Goal: Task Accomplishment & Management: Use online tool/utility

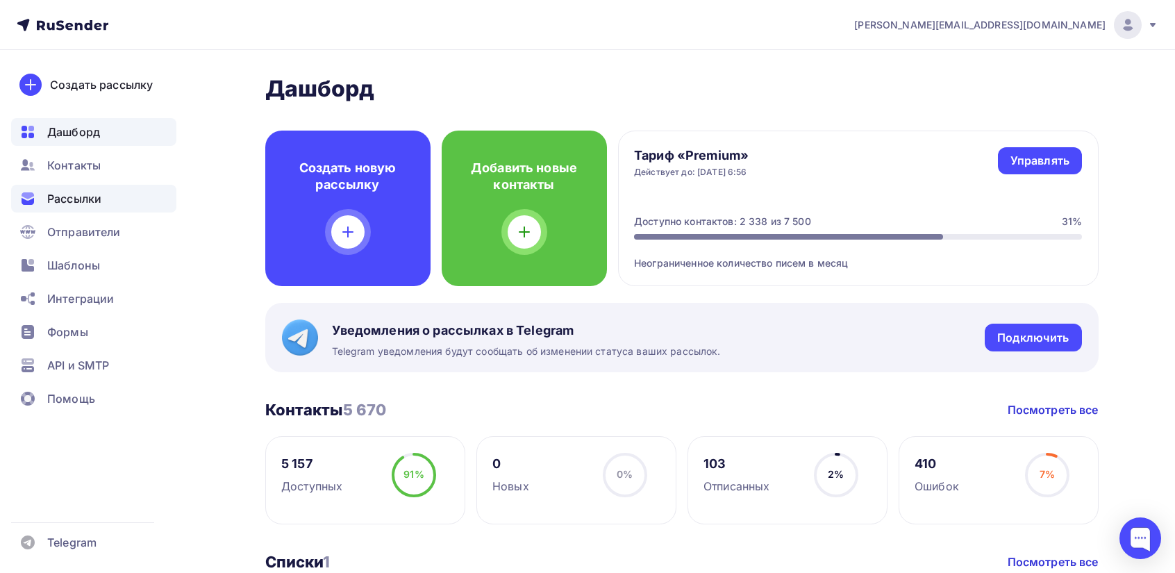
click at [68, 201] on span "Рассылки" at bounding box center [74, 198] width 54 height 17
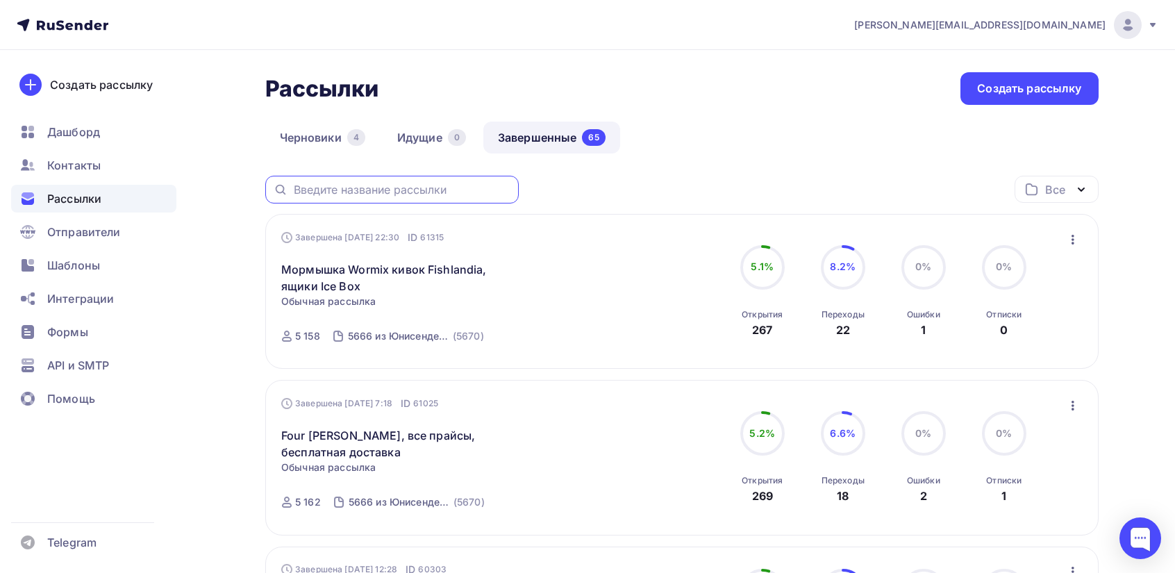
click at [370, 185] on input "text" at bounding box center [402, 189] width 217 height 15
type input "Zemex"
click at [1077, 234] on icon "button" at bounding box center [1073, 239] width 17 height 17
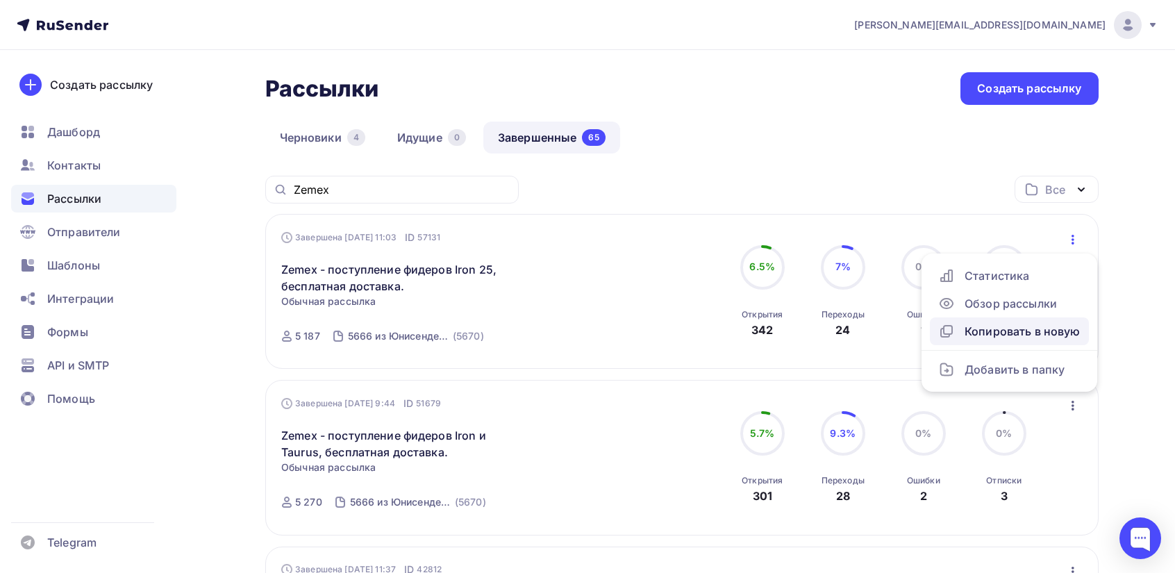
click at [1002, 329] on div "Копировать в новую" at bounding box center [1010, 331] width 142 height 17
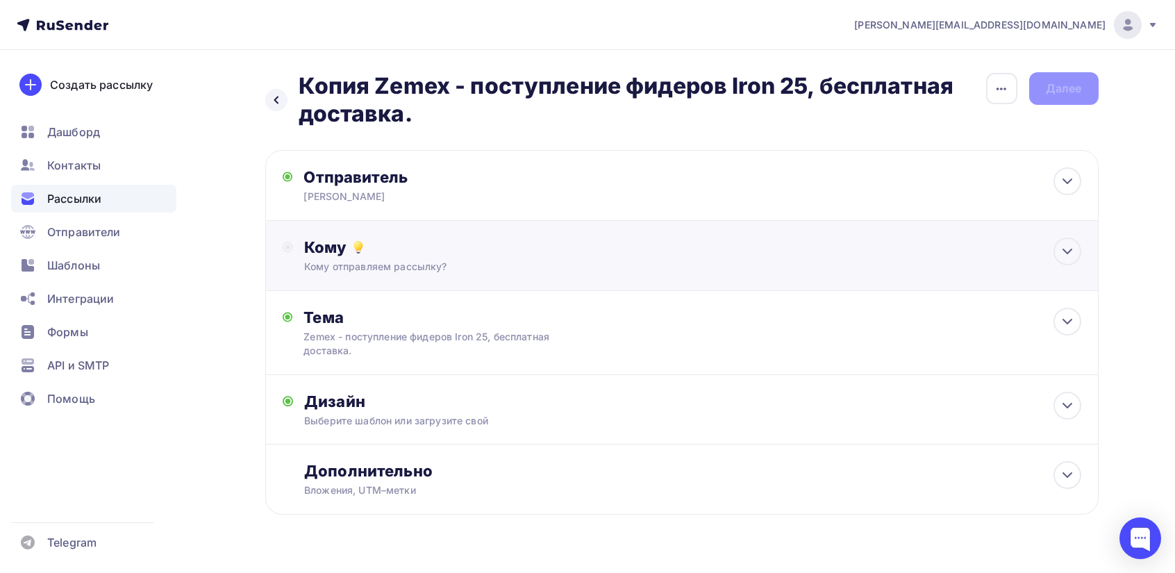
click at [399, 266] on div "Кому отправляем рассылку?" at bounding box center [654, 267] width 700 height 14
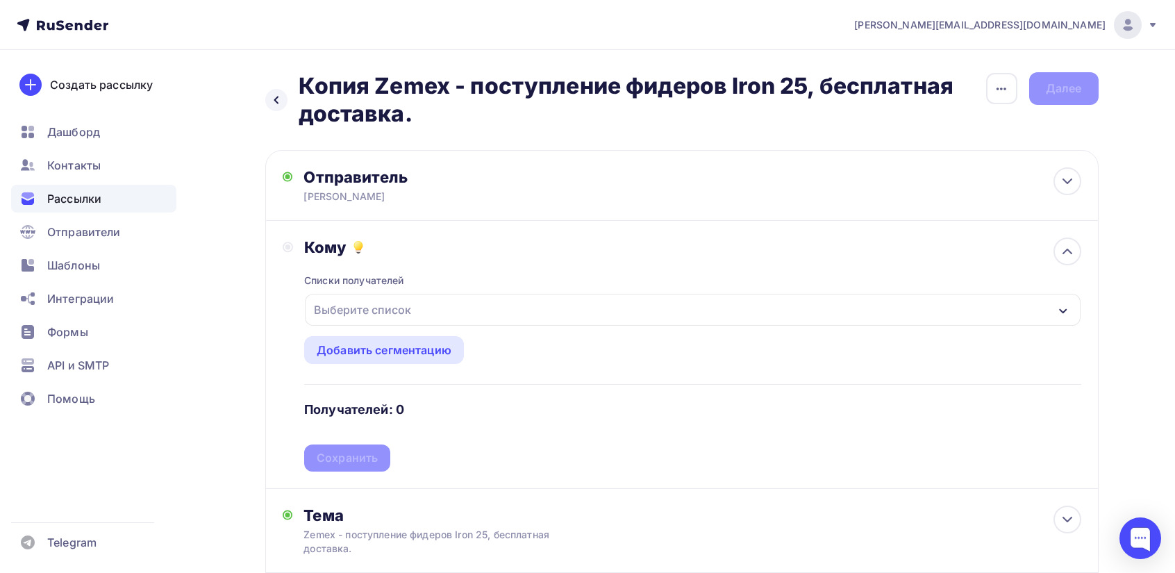
click at [413, 306] on div "Выберите список" at bounding box center [362, 309] width 108 height 25
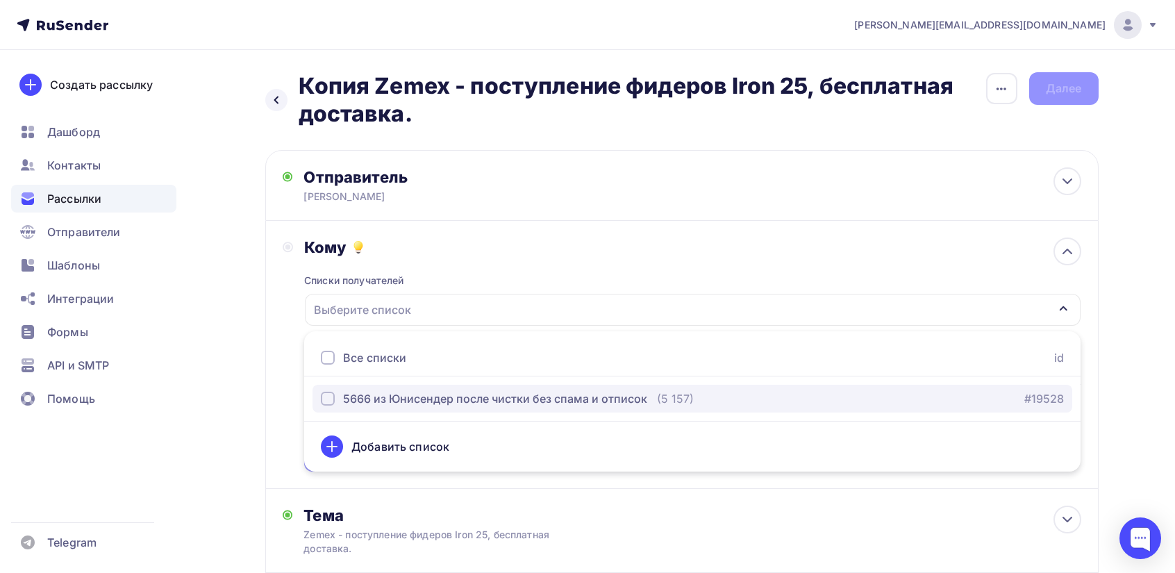
click at [372, 397] on div "5666 из Юнисендер после чистки без спама и отписок" at bounding box center [495, 398] width 304 height 17
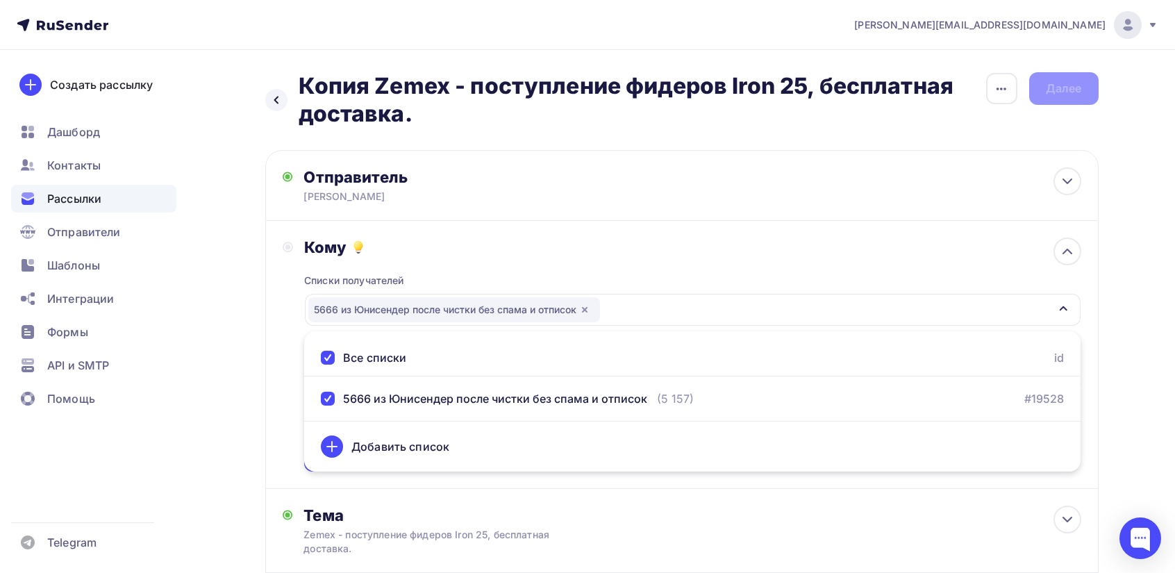
click at [333, 449] on icon at bounding box center [332, 446] width 17 height 17
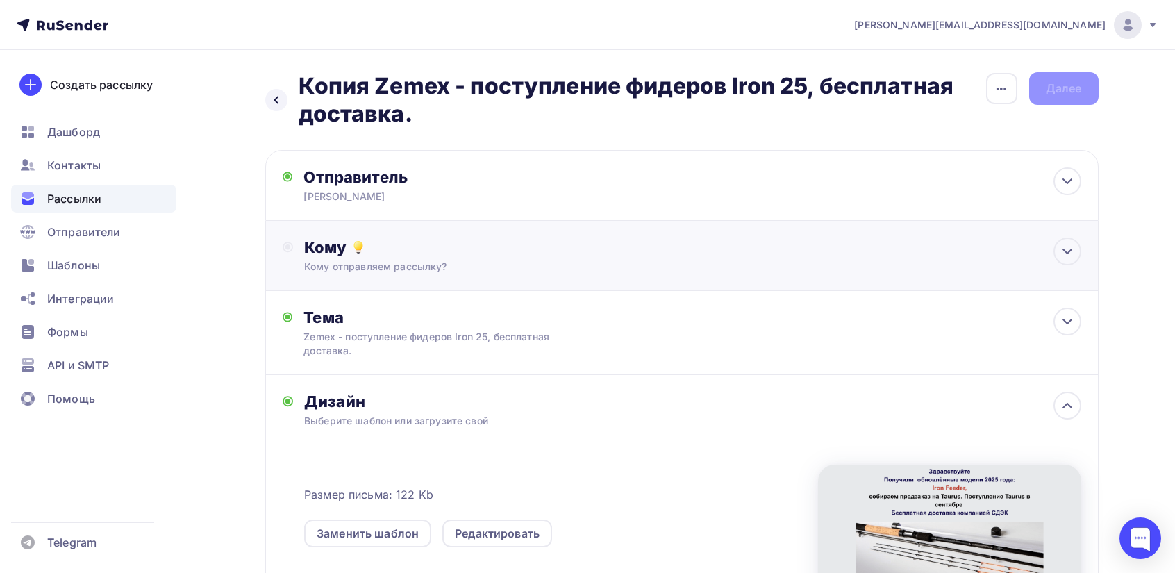
click at [446, 265] on div "Кому отправляем рассылку?" at bounding box center [654, 267] width 700 height 14
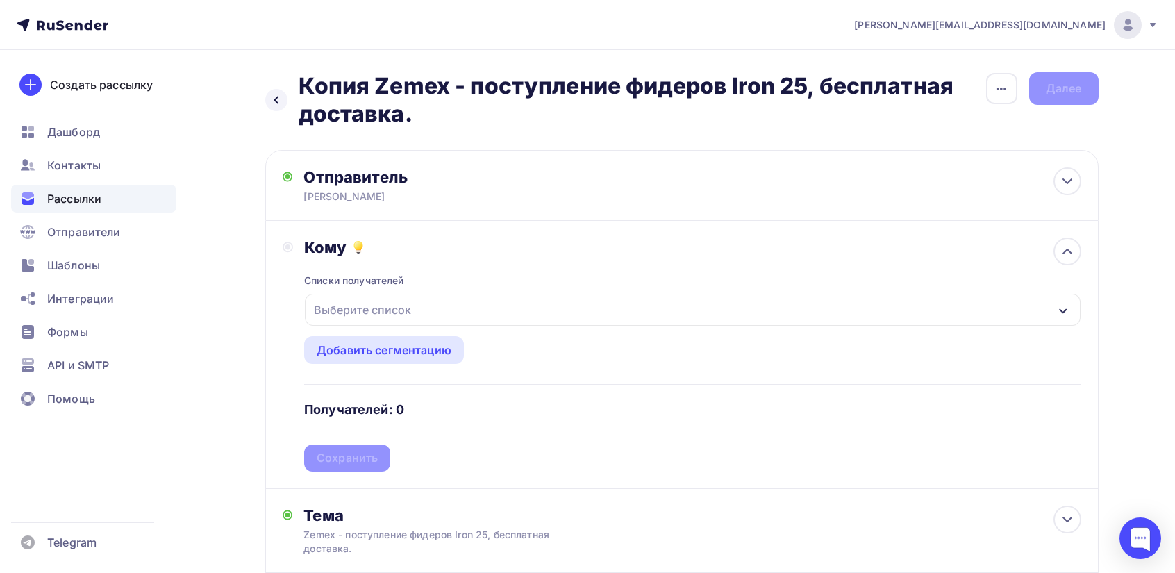
drag, startPoint x: 384, startPoint y: 308, endPoint x: 385, endPoint y: 318, distance: 10.4
click at [385, 308] on div "Выберите список" at bounding box center [362, 309] width 108 height 25
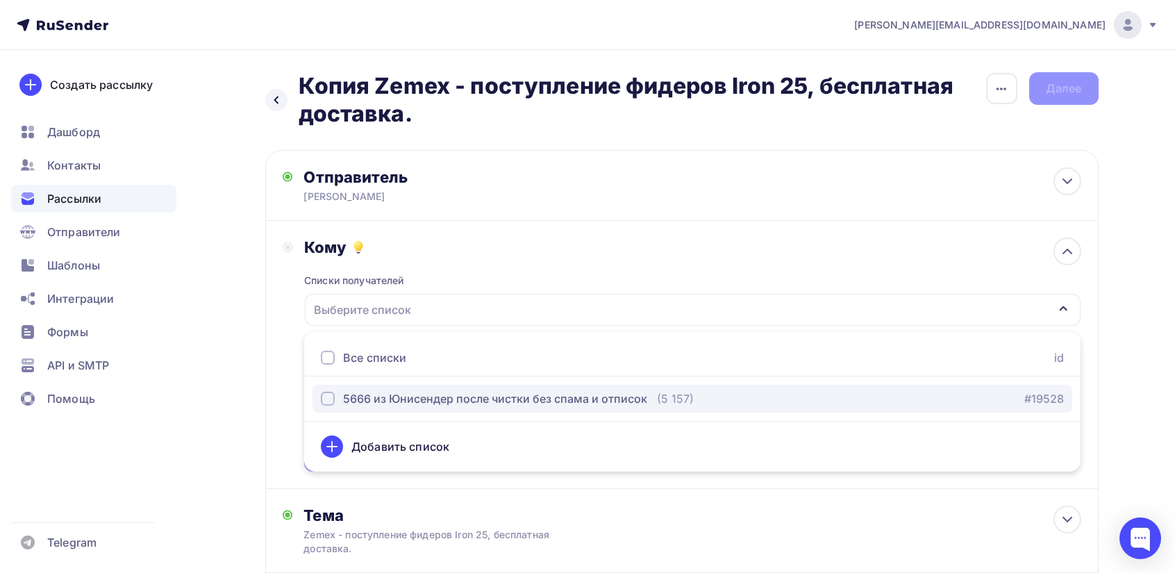
click at [378, 394] on div "5666 из Юнисендер после чистки без спама и отписок" at bounding box center [495, 398] width 304 height 17
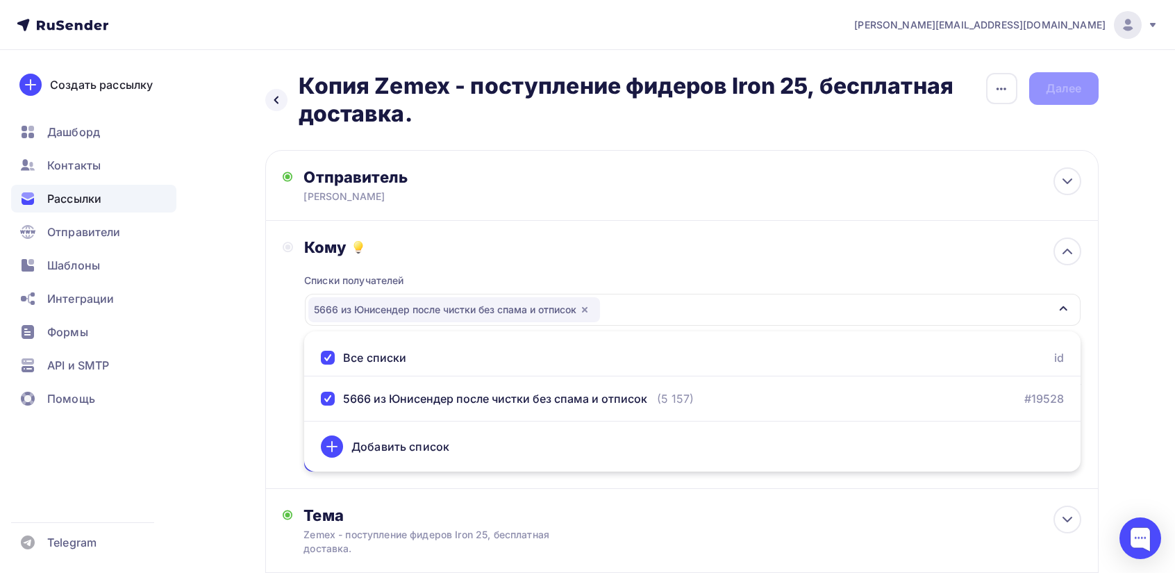
click at [284, 372] on div "Кому Списки получателей 5666 из [GEOGRAPHIC_DATA] после чистки без спама и отпи…" at bounding box center [682, 355] width 799 height 234
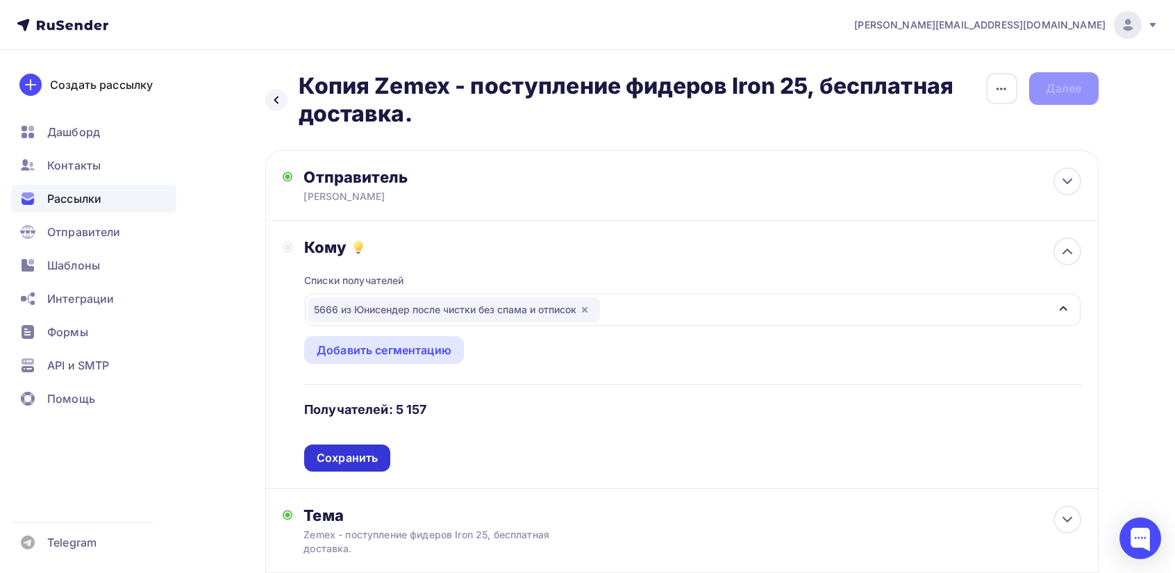
click at [354, 459] on div "Сохранить" at bounding box center [347, 458] width 61 height 16
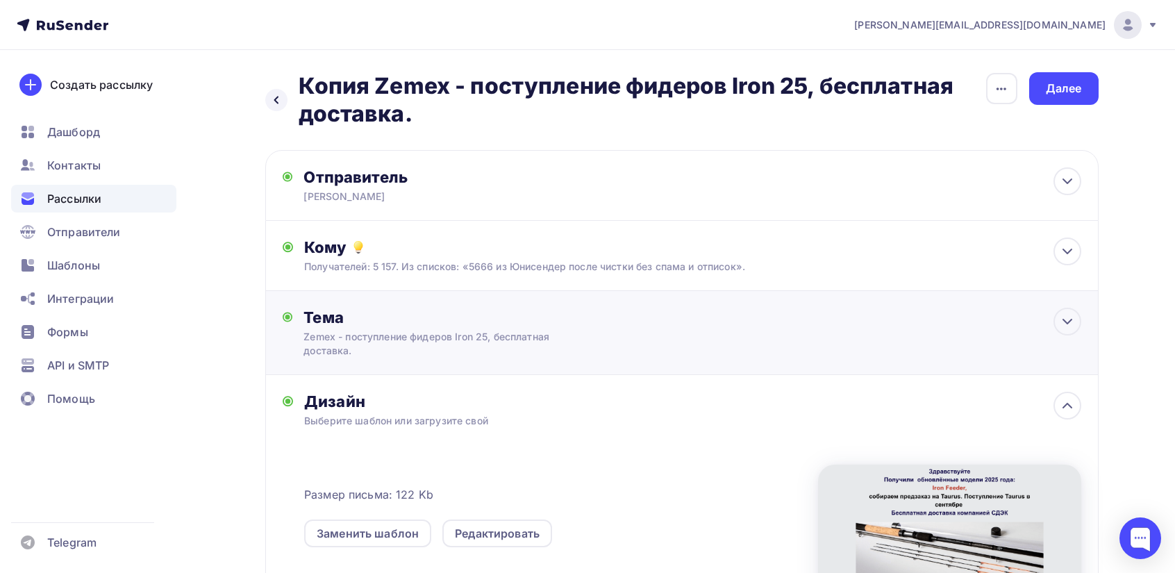
click at [391, 333] on div "Zemex - поступление фидеров Iron 25, бесплатная доставка." at bounding box center [427, 344] width 247 height 28
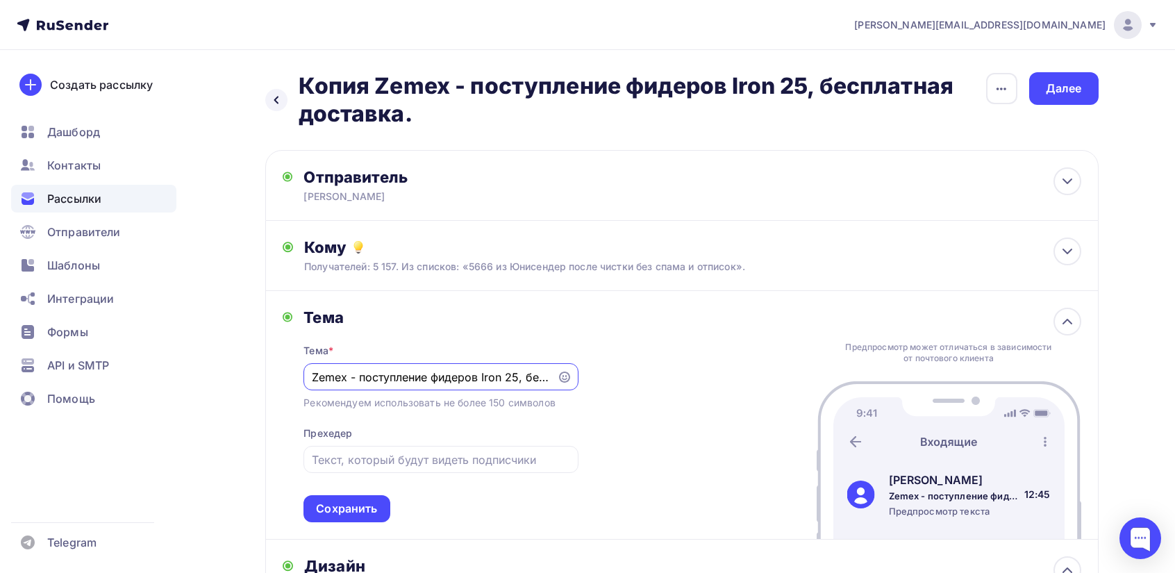
drag, startPoint x: 422, startPoint y: 377, endPoint x: 362, endPoint y: 374, distance: 60.5
click at [362, 374] on input "Zemex - поступление фидеров Iron 25, бесплатная доставка." at bounding box center [431, 377] width 238 height 17
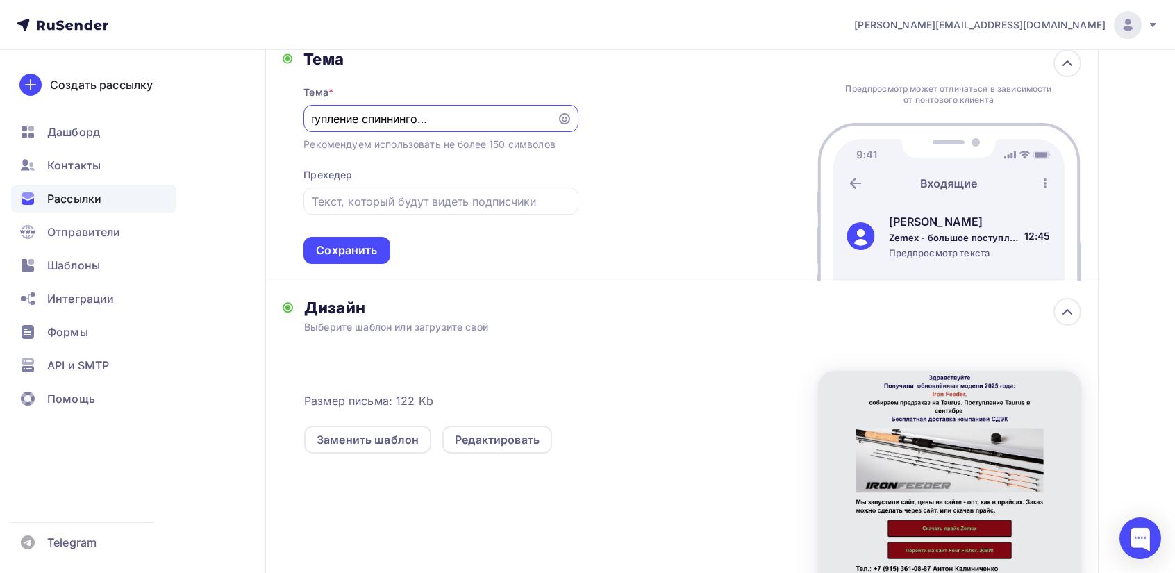
scroll to position [278, 0]
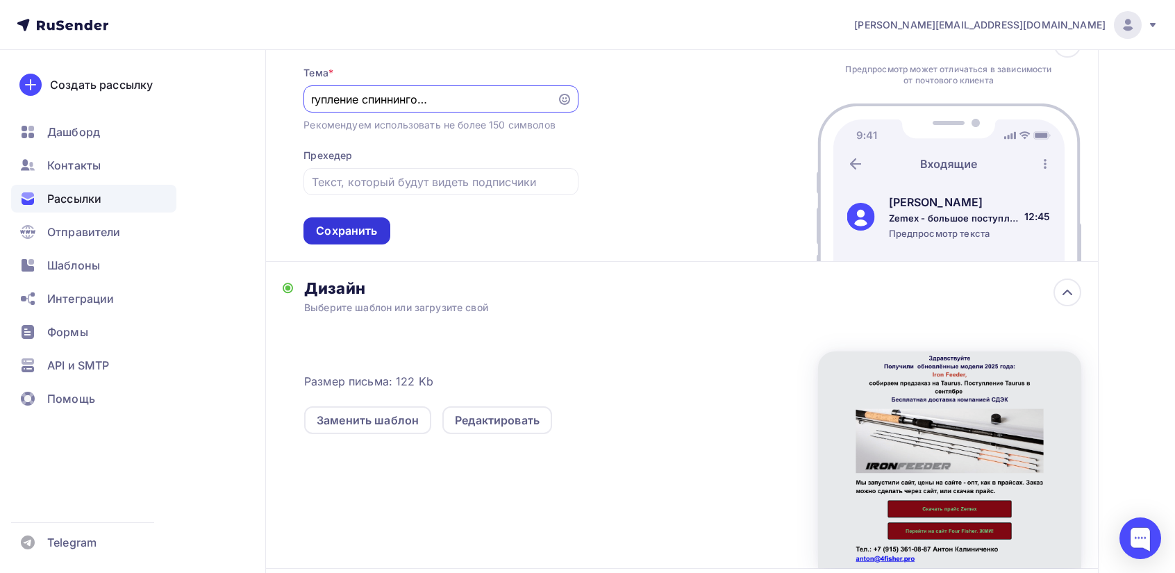
type input "Zemex - большое поступление спиннингов, бесплатная доставка."
click at [371, 236] on div "Сохранить" at bounding box center [346, 231] width 61 height 16
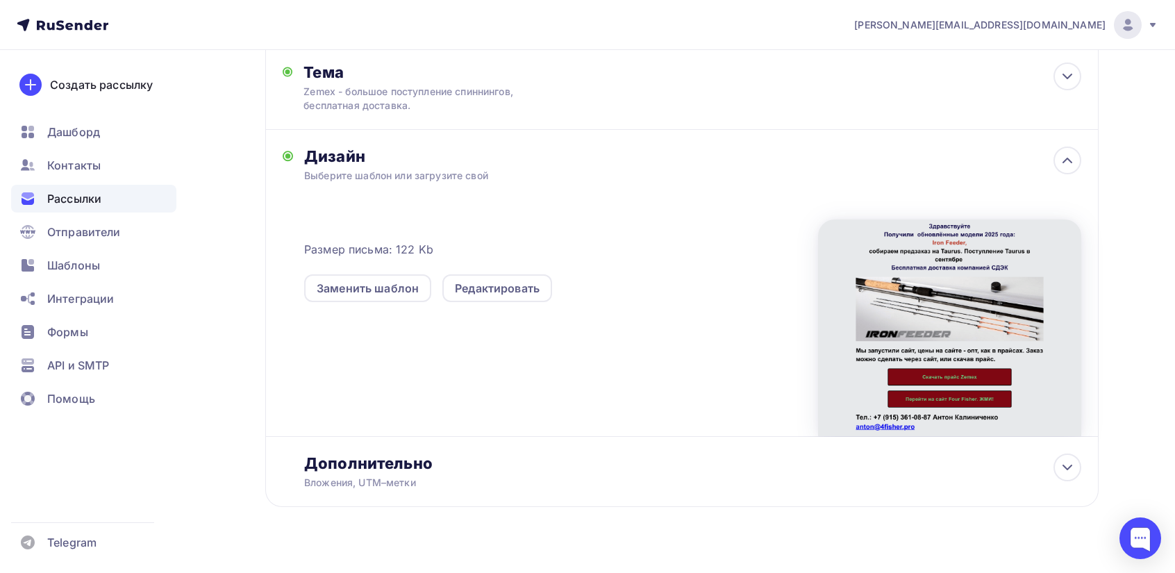
scroll to position [270, 0]
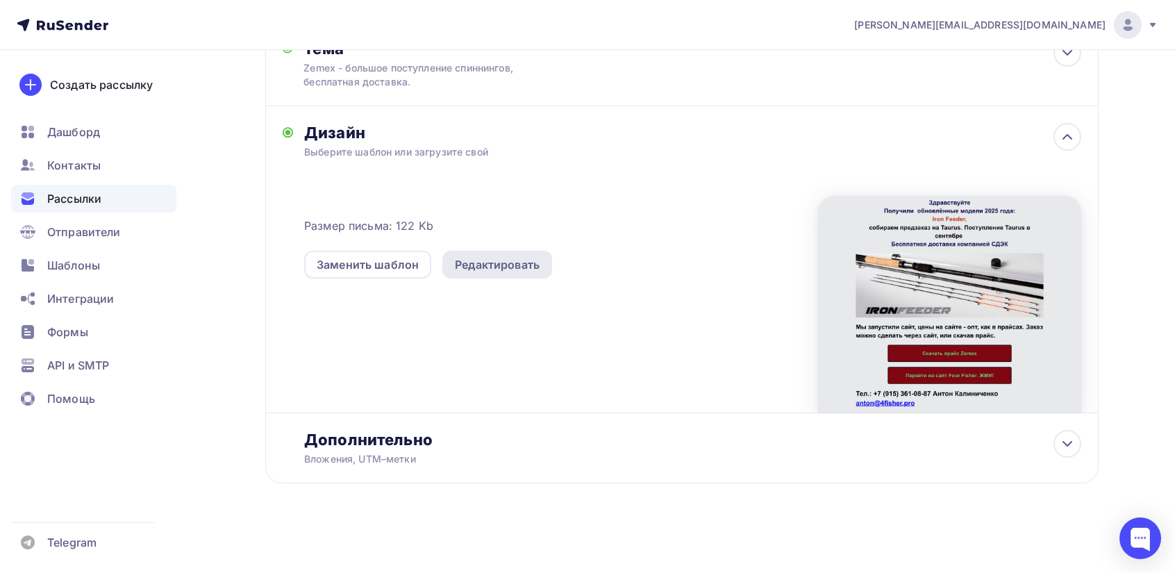
click at [520, 258] on div "Редактировать" at bounding box center [497, 264] width 85 height 17
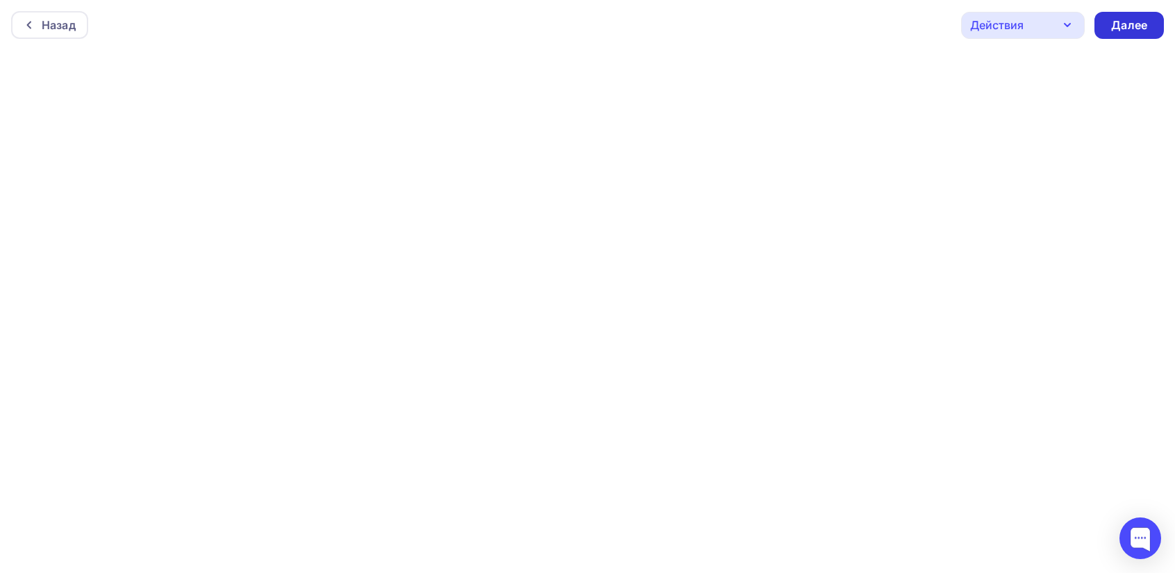
click at [1139, 19] on div "Далее" at bounding box center [1130, 25] width 36 height 16
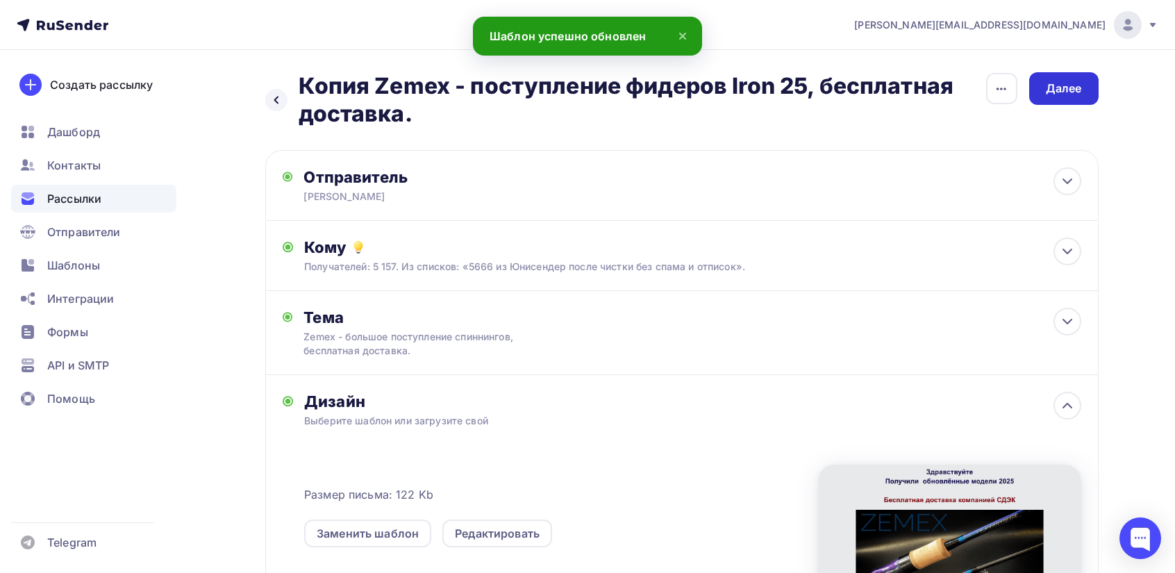
click at [1081, 89] on div "Далее" at bounding box center [1064, 89] width 36 height 16
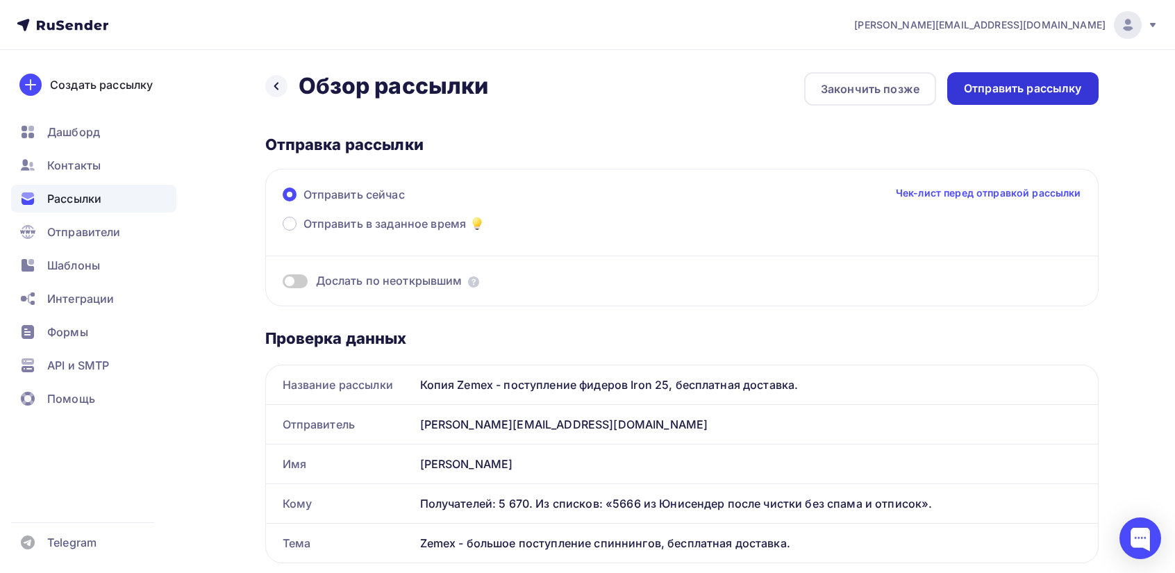
click at [1051, 87] on div "Отправить рассылку" at bounding box center [1023, 89] width 118 height 16
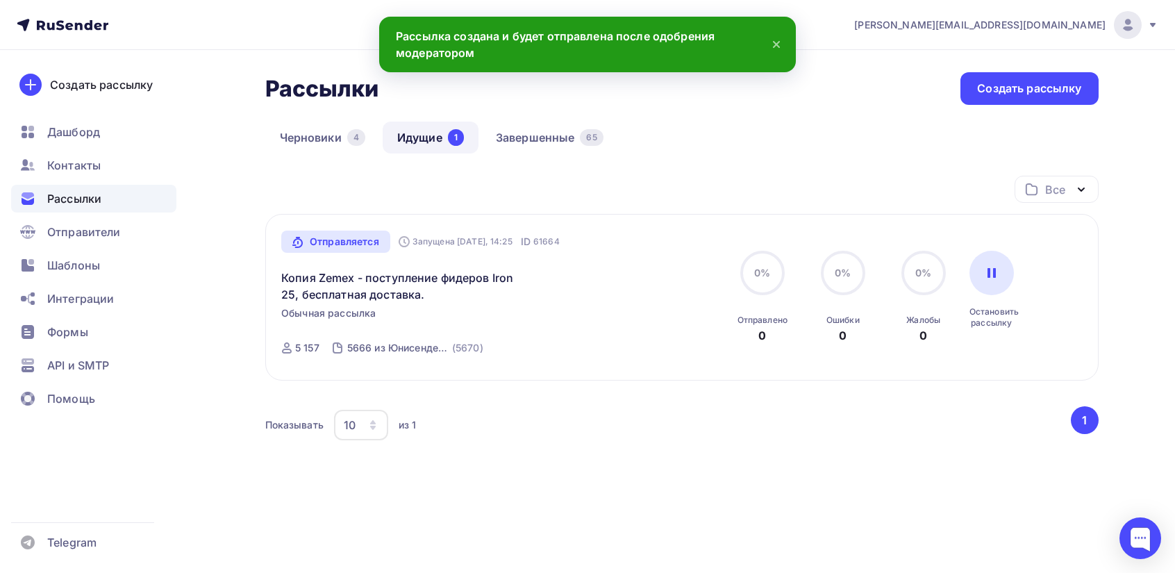
click at [82, 205] on span "Рассылки" at bounding box center [74, 198] width 54 height 17
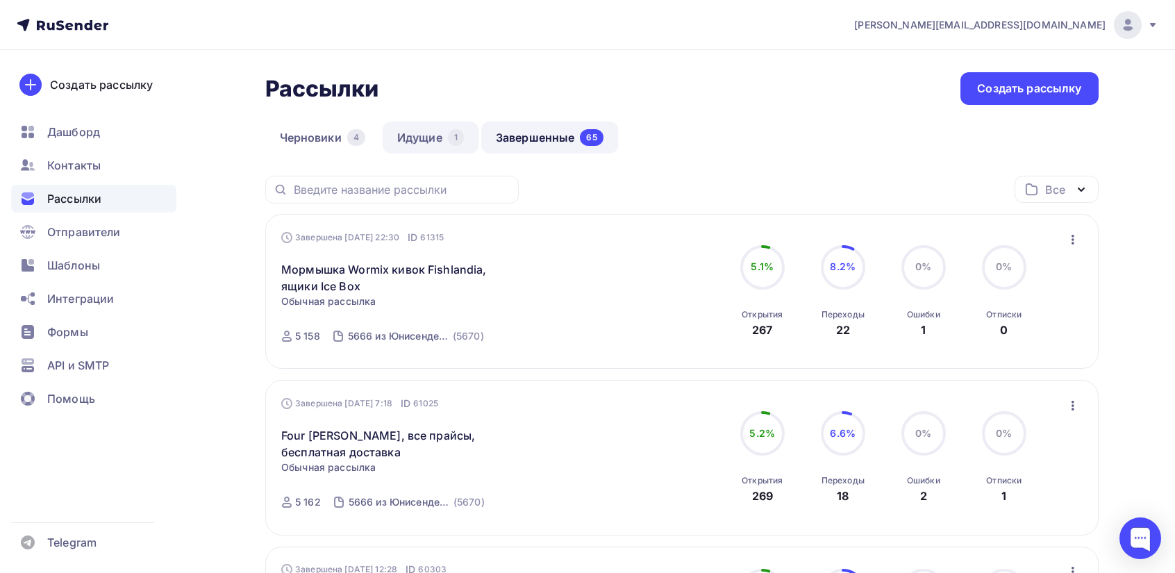
click at [431, 142] on link "Идущие 1" at bounding box center [431, 138] width 96 height 32
